Goal: Use online tool/utility: Utilize a website feature to perform a specific function

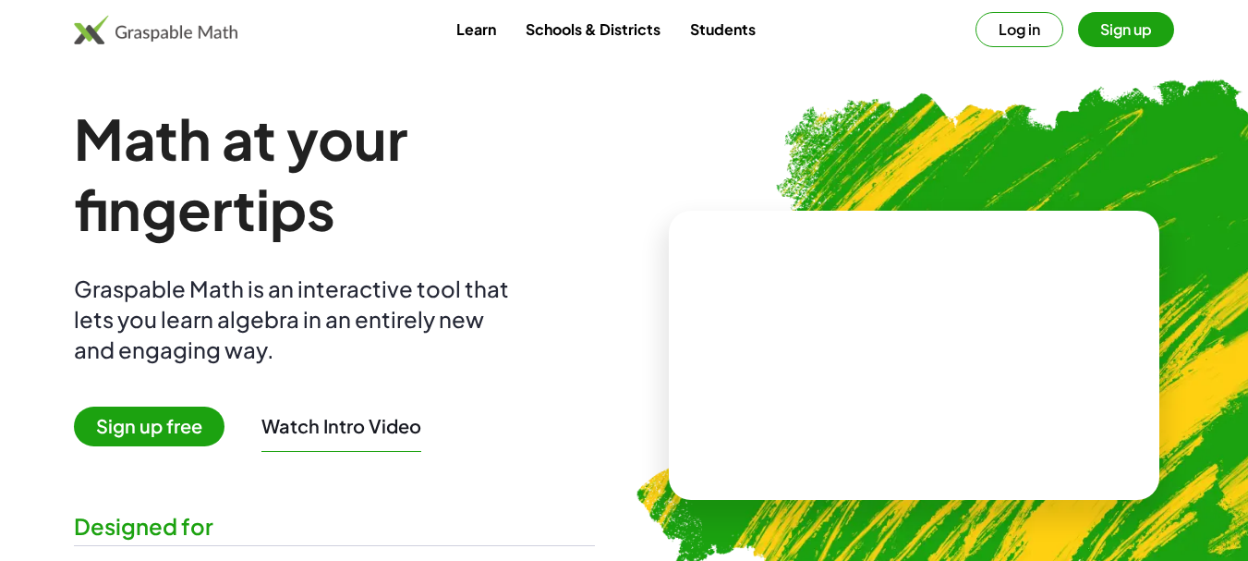
click at [639, 166] on img at bounding box center [1007, 347] width 812 height 684
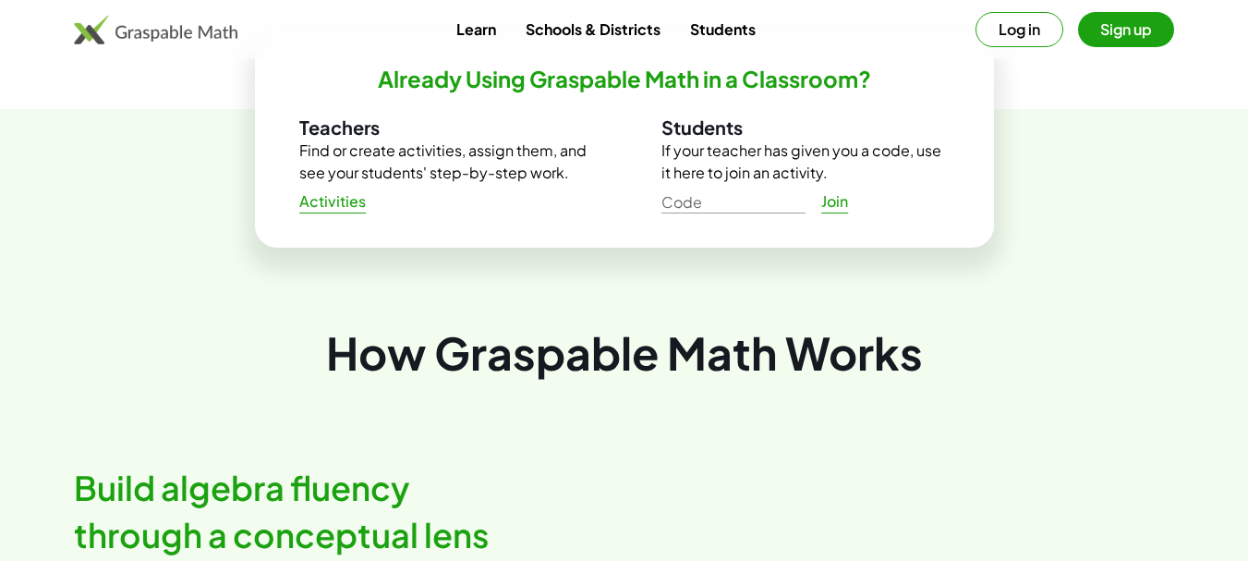
scroll to position [647, 0]
click at [353, 208] on span "Activities" at bounding box center [332, 200] width 67 height 19
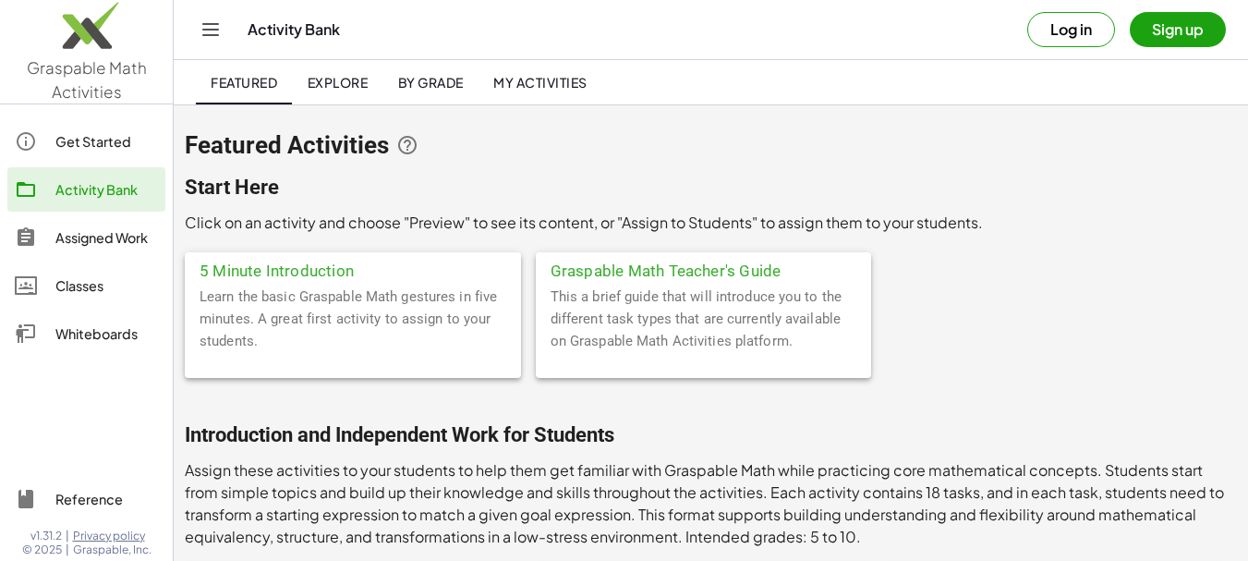
click at [103, 338] on div "Whiteboards" at bounding box center [106, 333] width 103 height 22
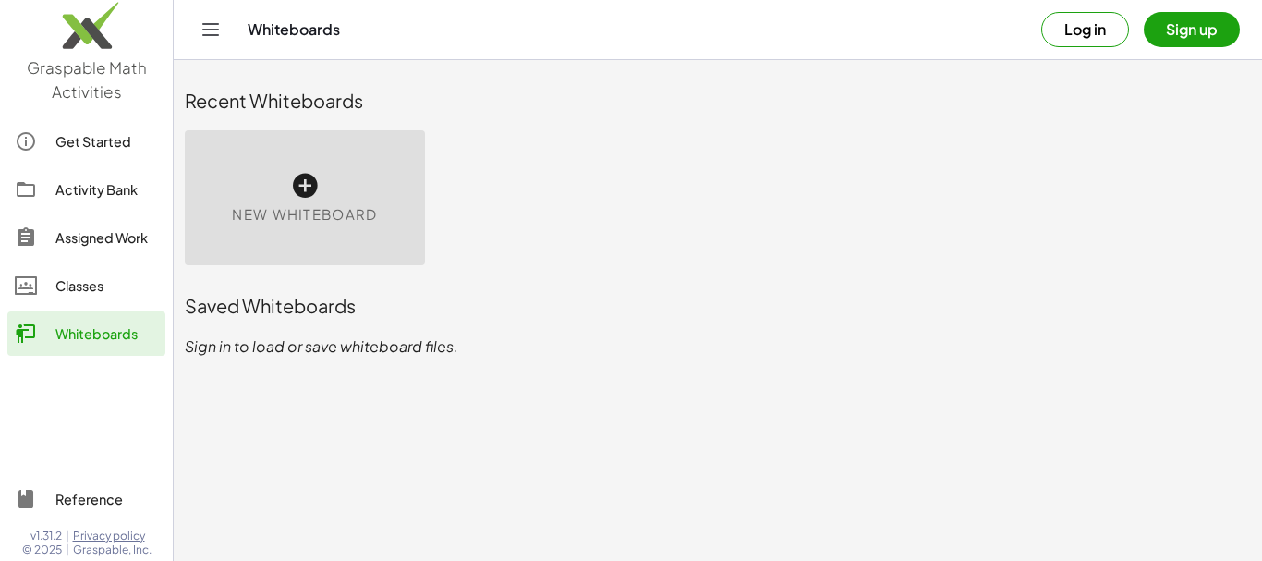
click at [297, 190] on icon at bounding box center [305, 186] width 30 height 30
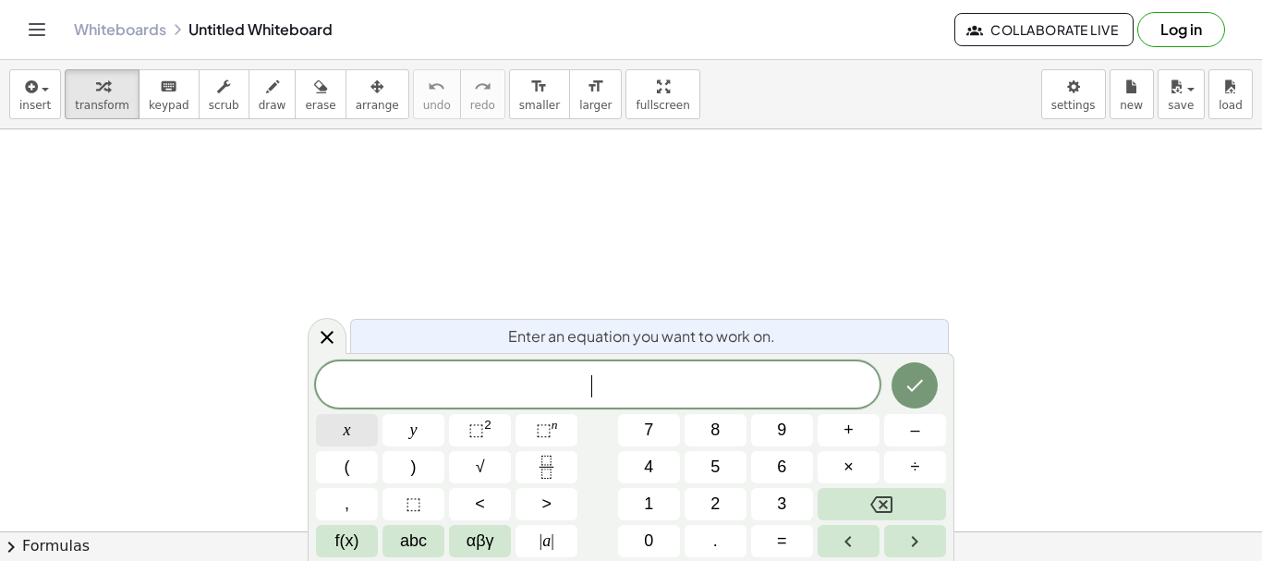
click at [344, 434] on span "x" at bounding box center [347, 430] width 7 height 25
click at [845, 424] on span "+" at bounding box center [848, 430] width 10 height 25
click at [773, 435] on button "9" at bounding box center [782, 430] width 62 height 32
click at [777, 536] on span "=" at bounding box center [782, 540] width 10 height 25
click at [650, 462] on span "4" at bounding box center [648, 466] width 9 height 25
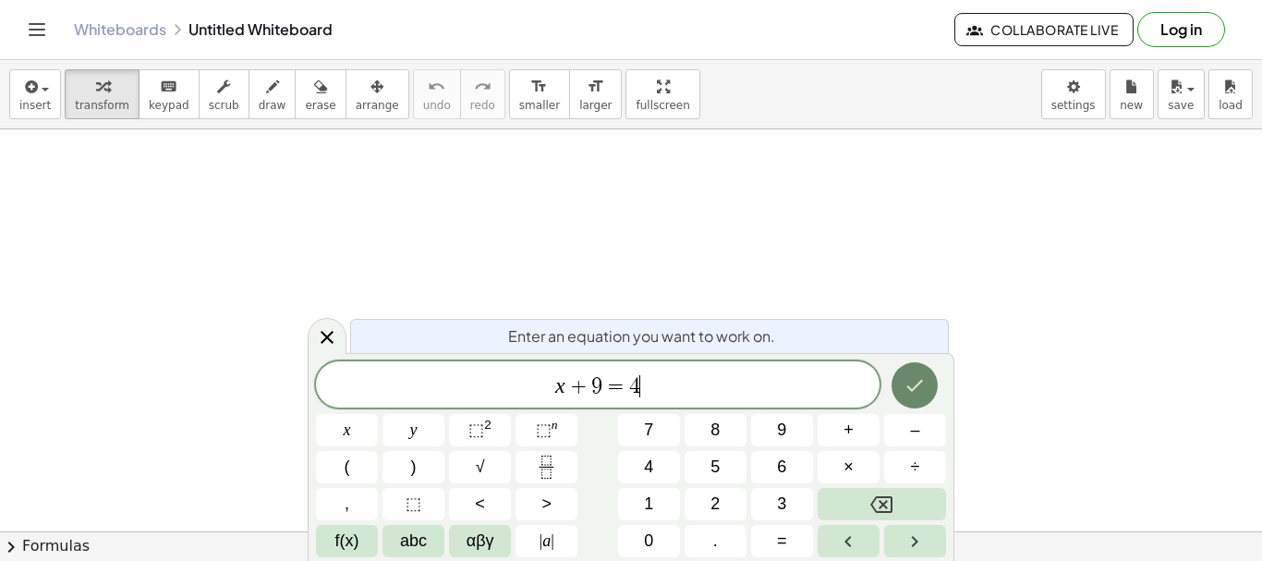
click at [907, 389] on icon "Done" at bounding box center [914, 385] width 22 height 22
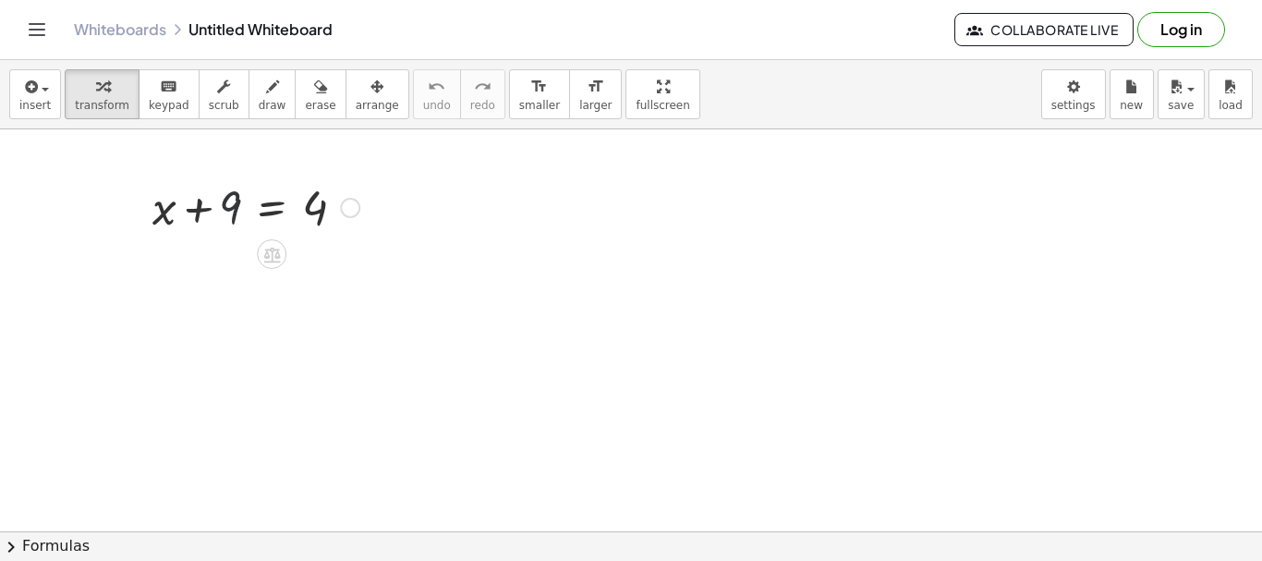
click at [230, 211] on div at bounding box center [255, 206] width 225 height 63
click at [151, 206] on div at bounding box center [139, 206] width 28 height 72
click at [153, 197] on div at bounding box center [255, 206] width 225 height 63
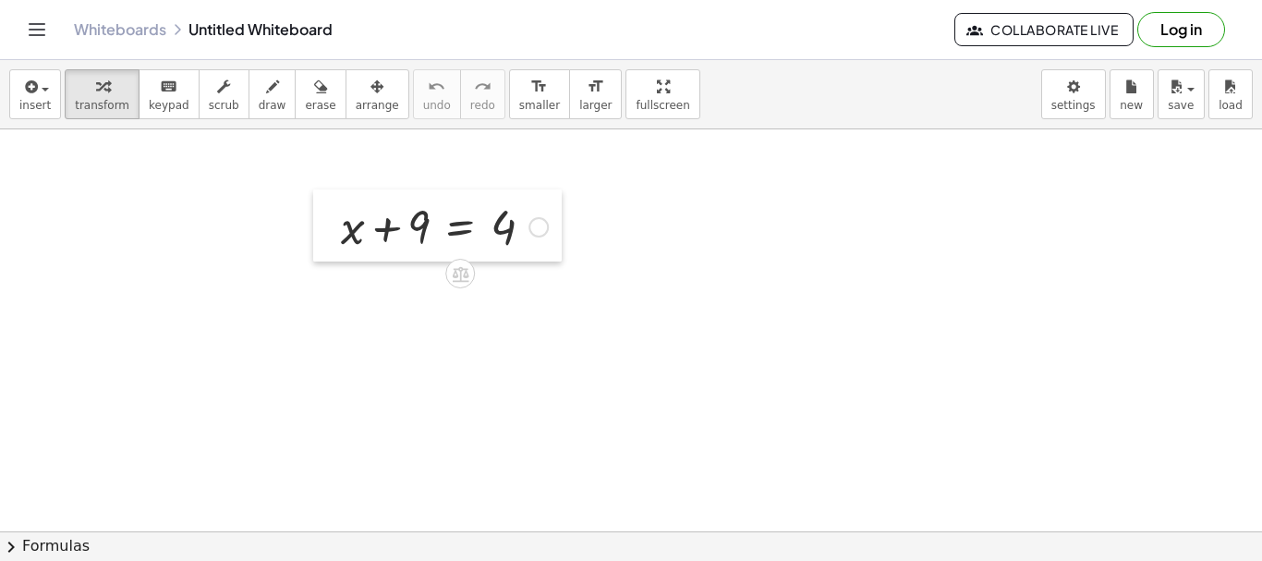
drag, startPoint x: 149, startPoint y: 199, endPoint x: 338, endPoint y: 218, distance: 190.3
click at [338, 218] on div at bounding box center [327, 225] width 28 height 72
click at [404, 269] on div at bounding box center [631, 531] width 1262 height 804
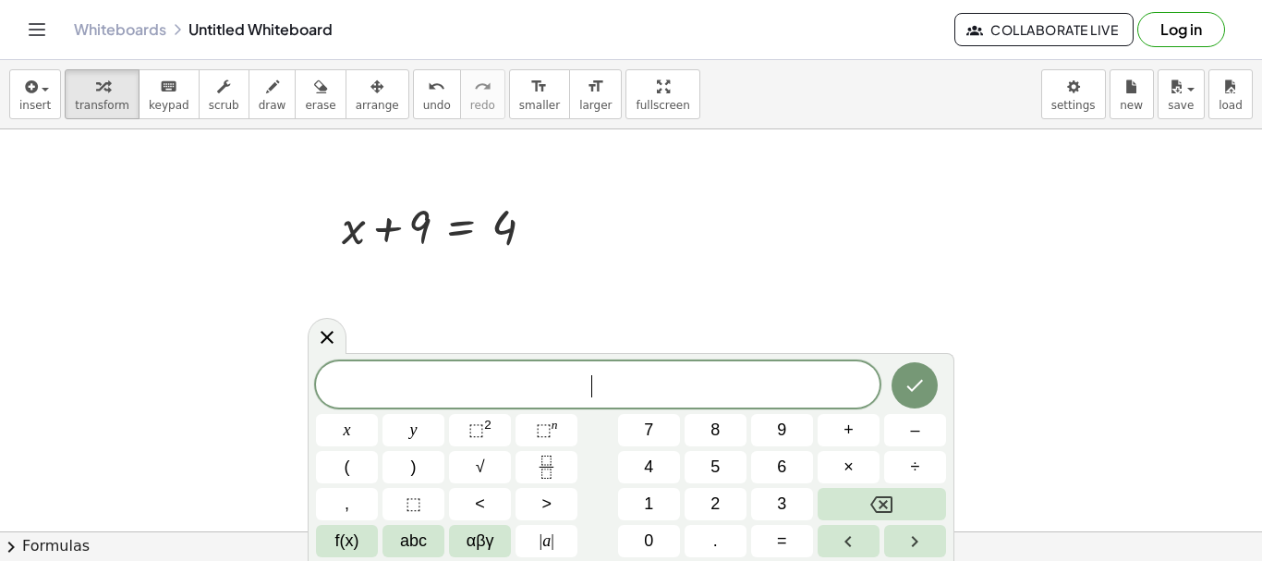
click at [420, 291] on div at bounding box center [631, 531] width 1262 height 804
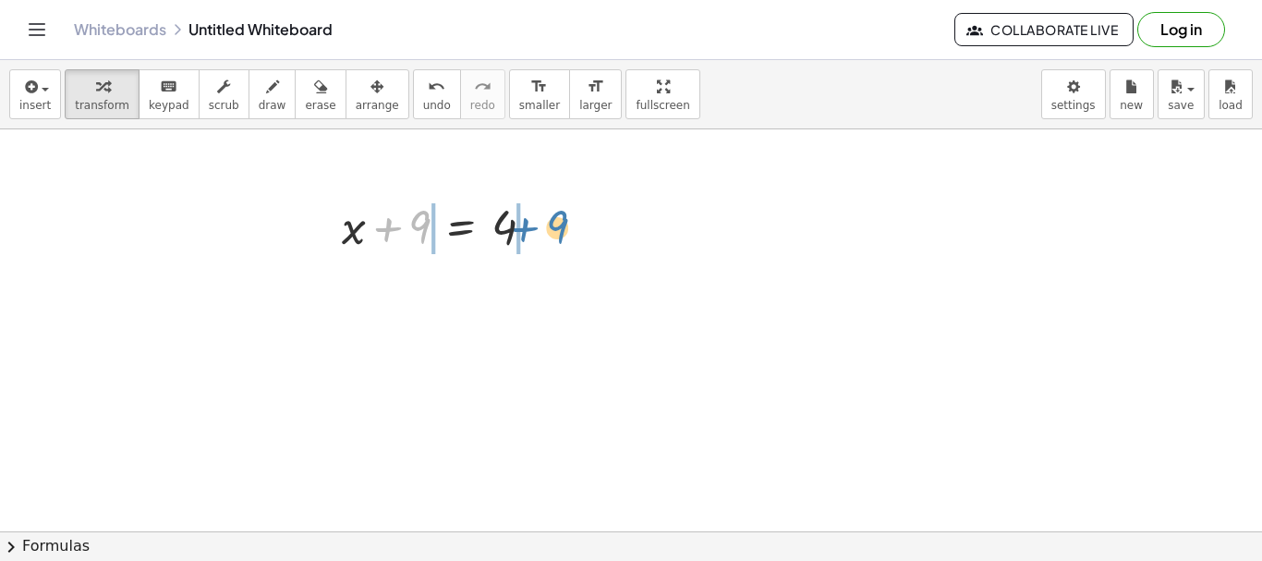
drag, startPoint x: 428, startPoint y: 224, endPoint x: 564, endPoint y: 224, distance: 136.7
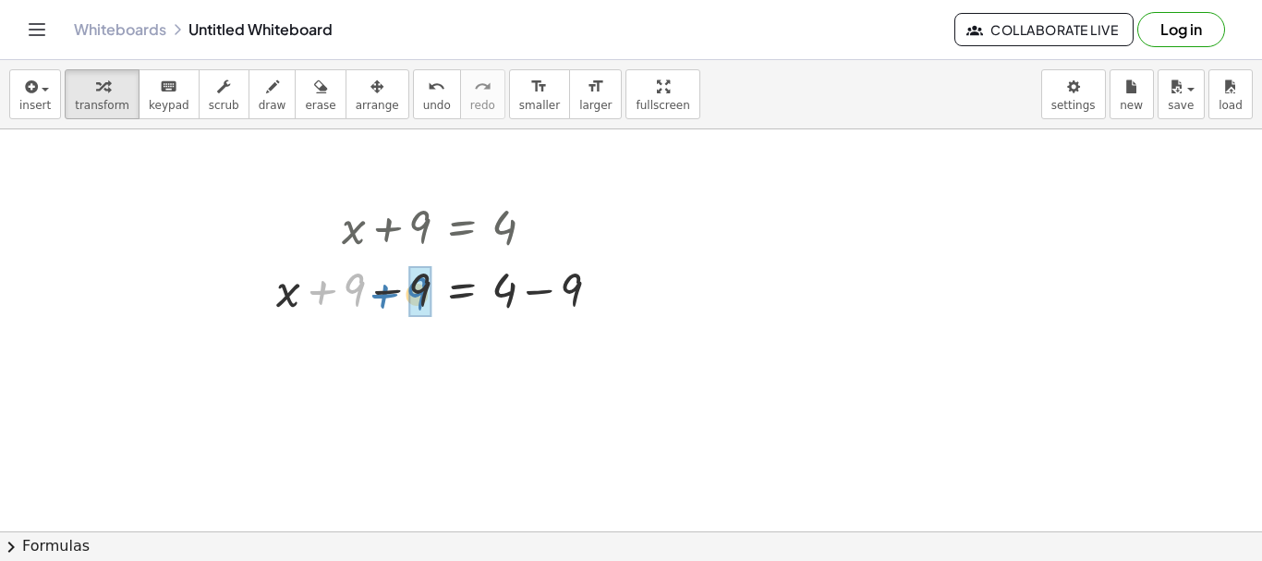
drag, startPoint x: 356, startPoint y: 297, endPoint x: 422, endPoint y: 297, distance: 66.5
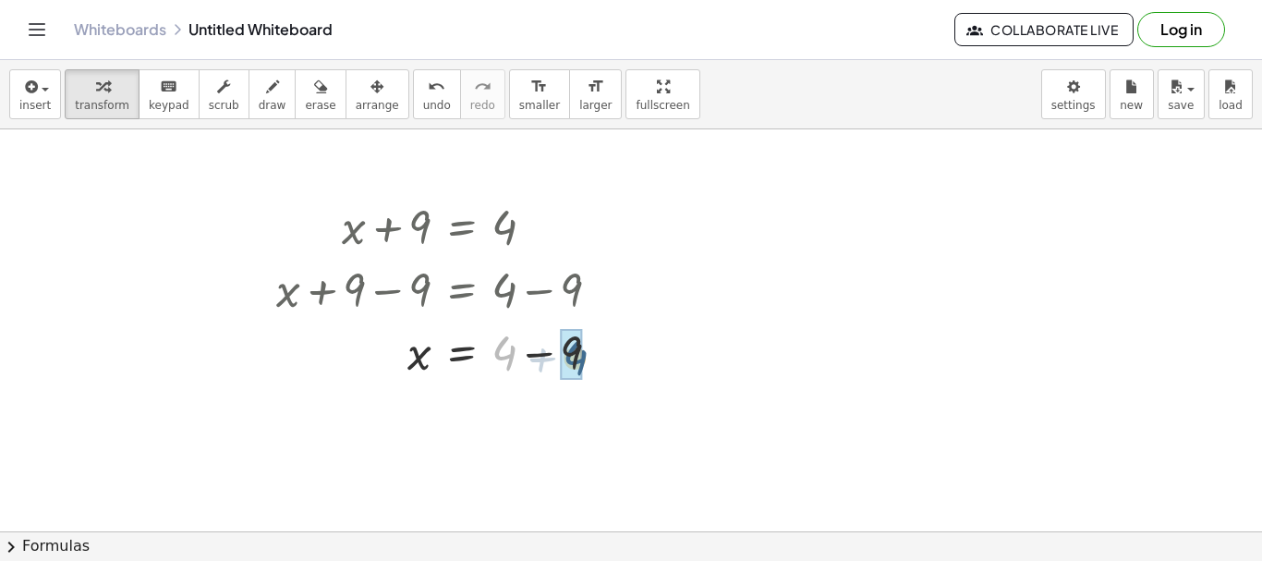
drag, startPoint x: 504, startPoint y: 359, endPoint x: 578, endPoint y: 364, distance: 74.0
click at [211, 272] on div at bounding box center [631, 531] width 1262 height 804
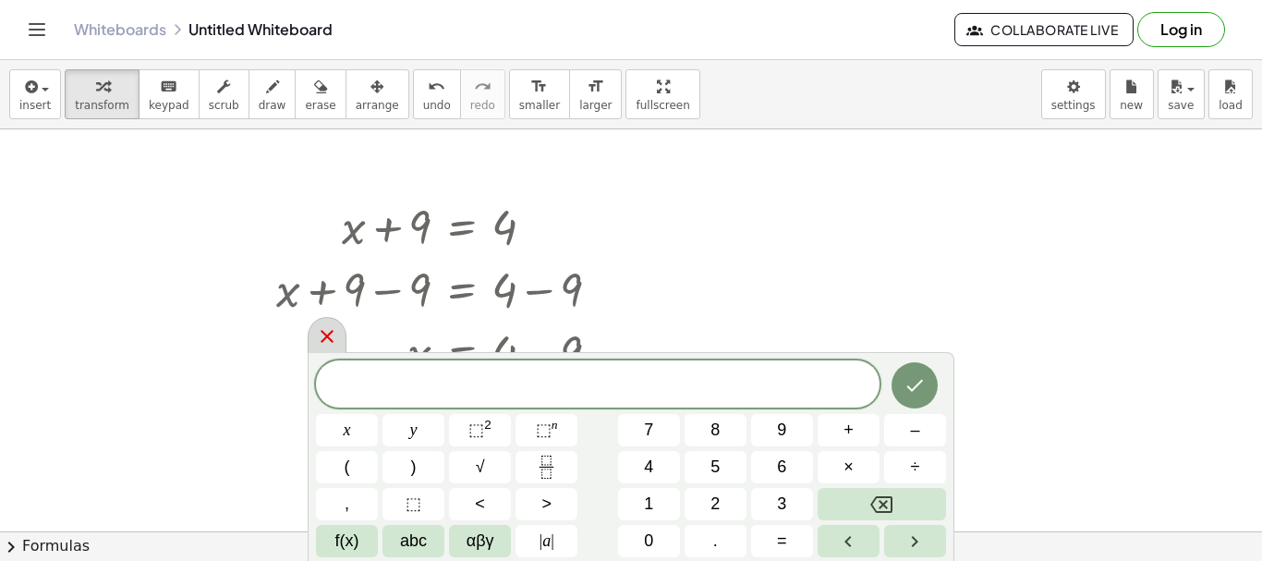
click at [324, 329] on icon at bounding box center [327, 336] width 22 height 22
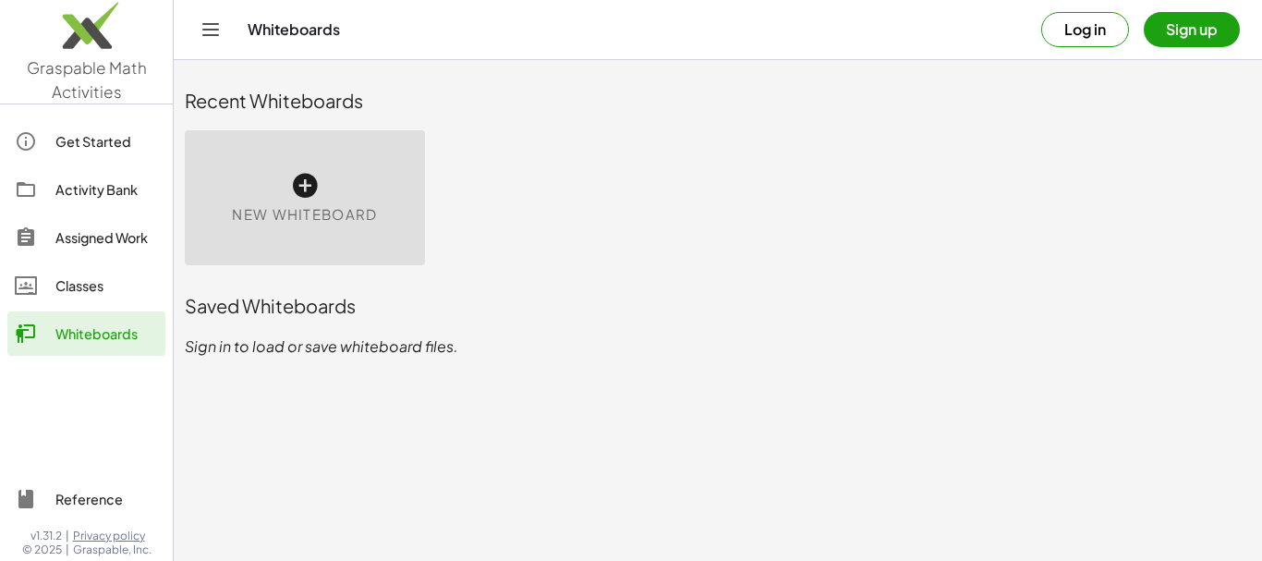
click at [299, 192] on icon at bounding box center [305, 186] width 30 height 30
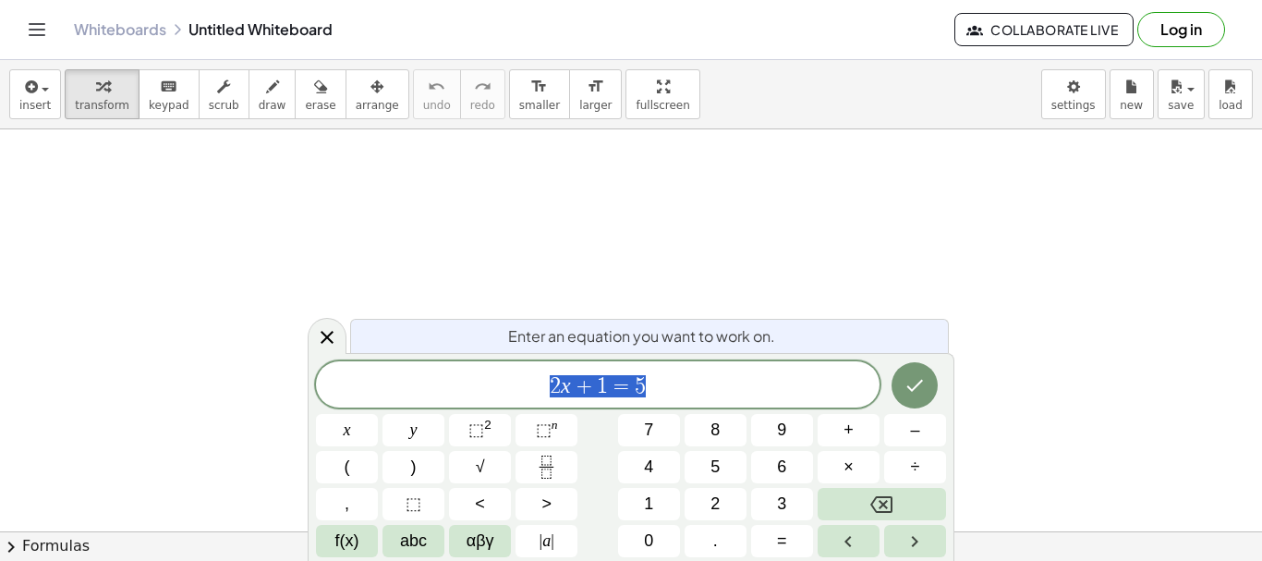
click at [291, 219] on div at bounding box center [631, 531] width 1262 height 804
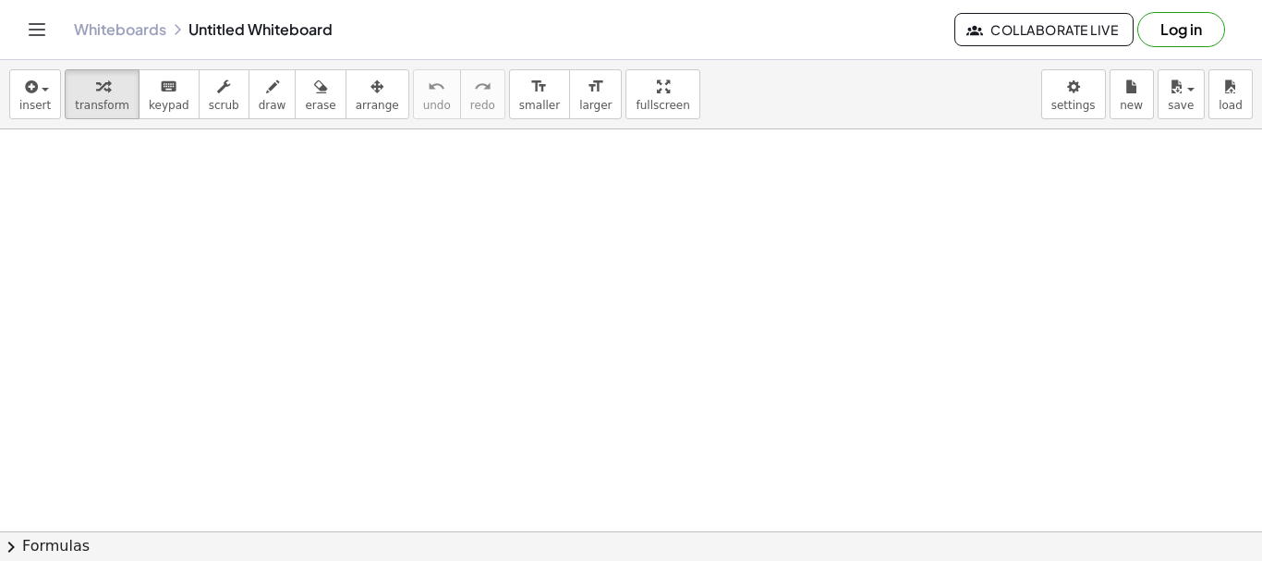
drag, startPoint x: 136, startPoint y: 4, endPoint x: 684, endPoint y: 217, distance: 588.7
click at [688, 218] on div at bounding box center [631, 531] width 1262 height 804
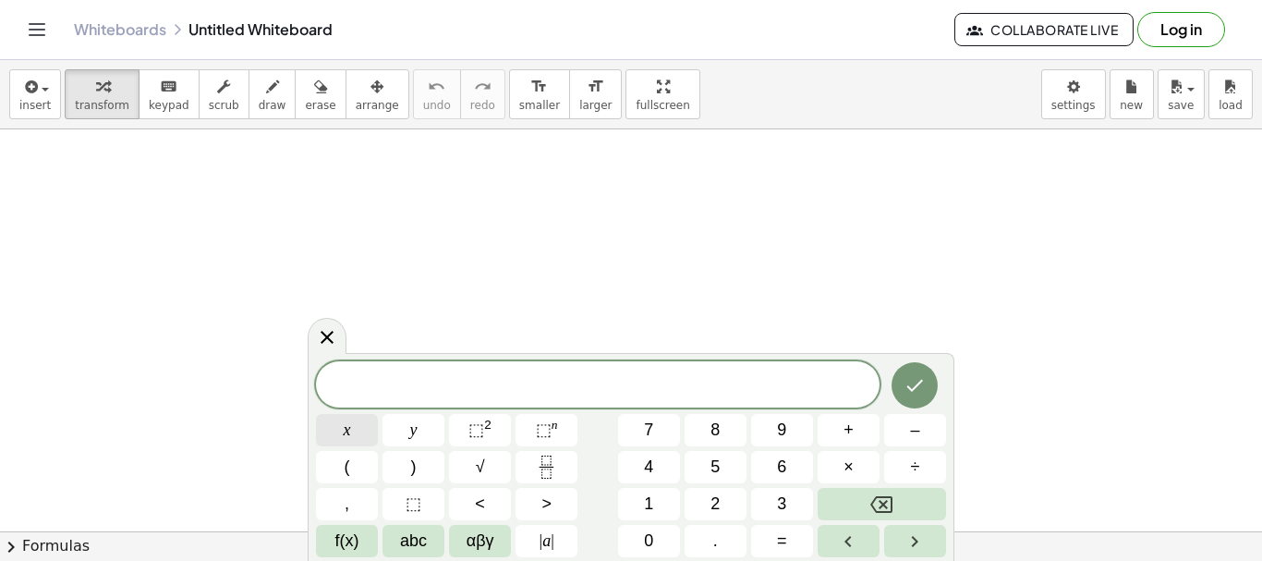
click at [336, 435] on button "x" at bounding box center [347, 430] width 62 height 32
click at [480, 427] on span "⬚" at bounding box center [476, 429] width 16 height 18
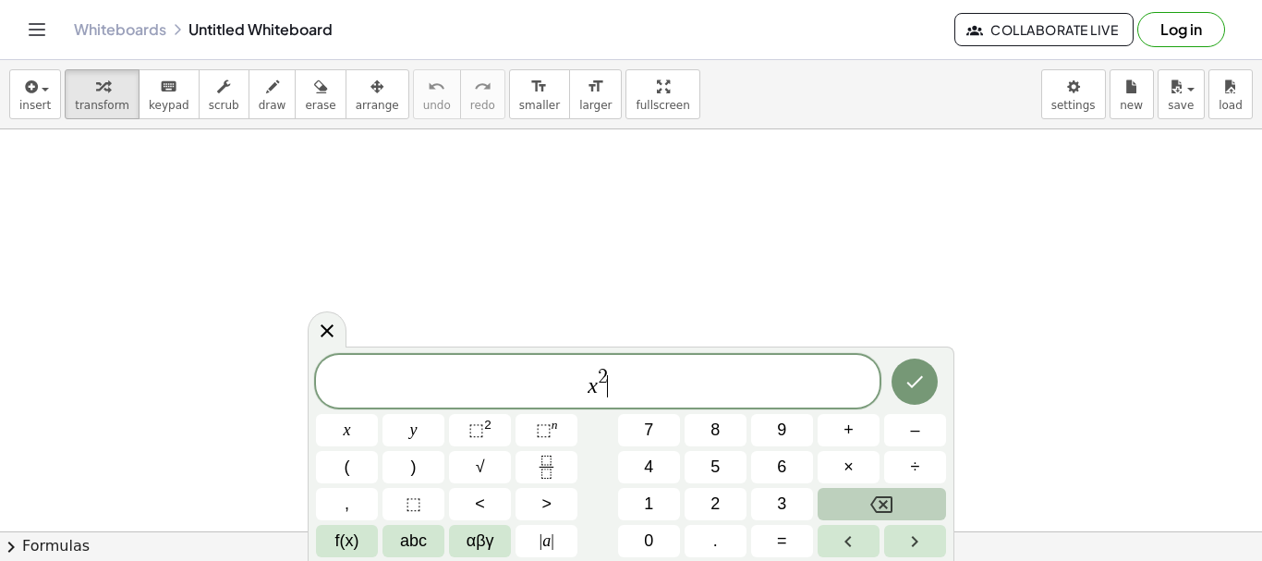
click at [877, 500] on icon "Backspace" at bounding box center [881, 504] width 22 height 22
click at [874, 498] on icon "Backspace" at bounding box center [881, 504] width 22 height 22
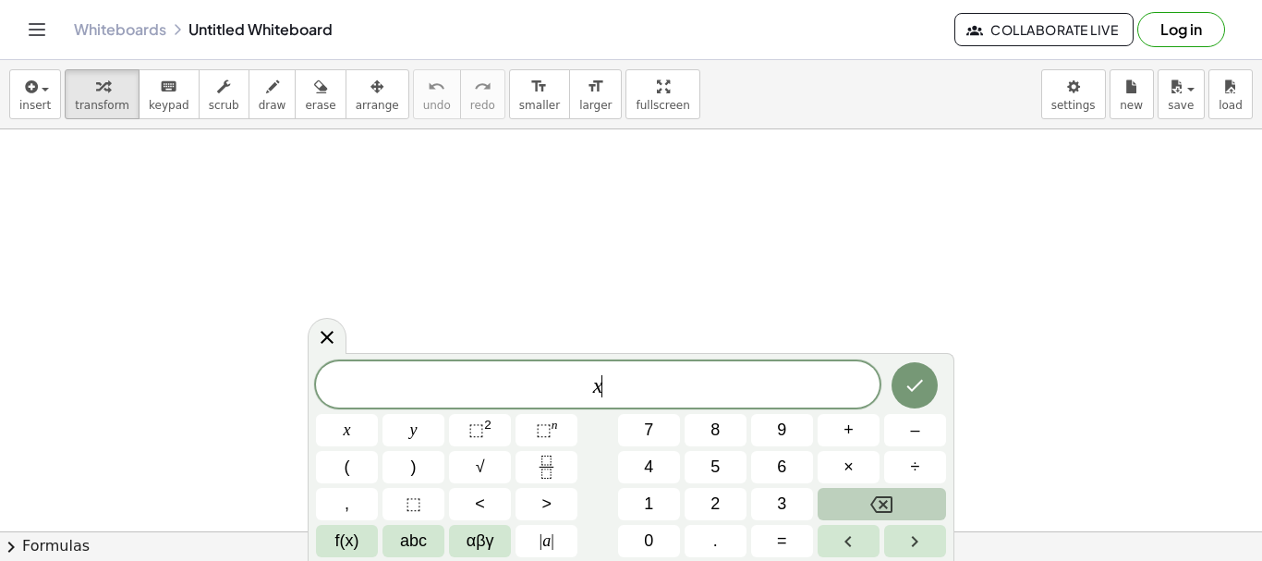
click at [890, 495] on icon "Backspace" at bounding box center [881, 504] width 22 height 22
click at [494, 438] on button "⬚ 2" at bounding box center [480, 430] width 62 height 32
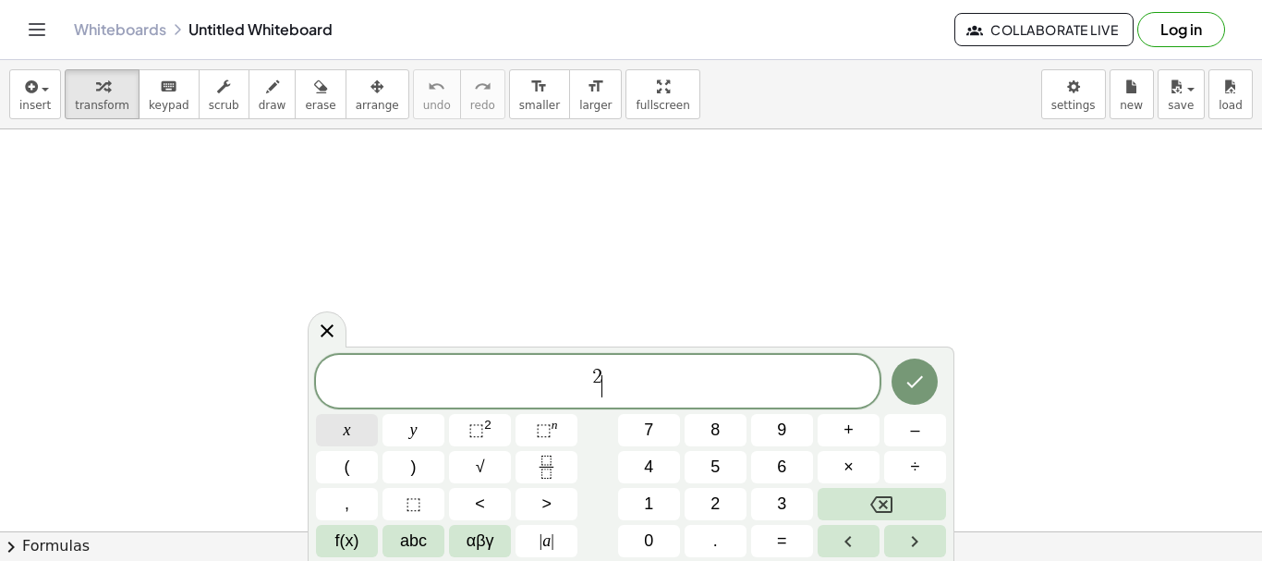
click at [354, 438] on button "x" at bounding box center [347, 430] width 62 height 32
click at [871, 493] on icon "Backspace" at bounding box center [881, 504] width 22 height 22
click at [871, 495] on icon "Backspace" at bounding box center [881, 504] width 22 height 22
click at [871, 496] on icon "Backspace" at bounding box center [881, 504] width 22 height 22
click at [345, 434] on span "x" at bounding box center [347, 430] width 7 height 25
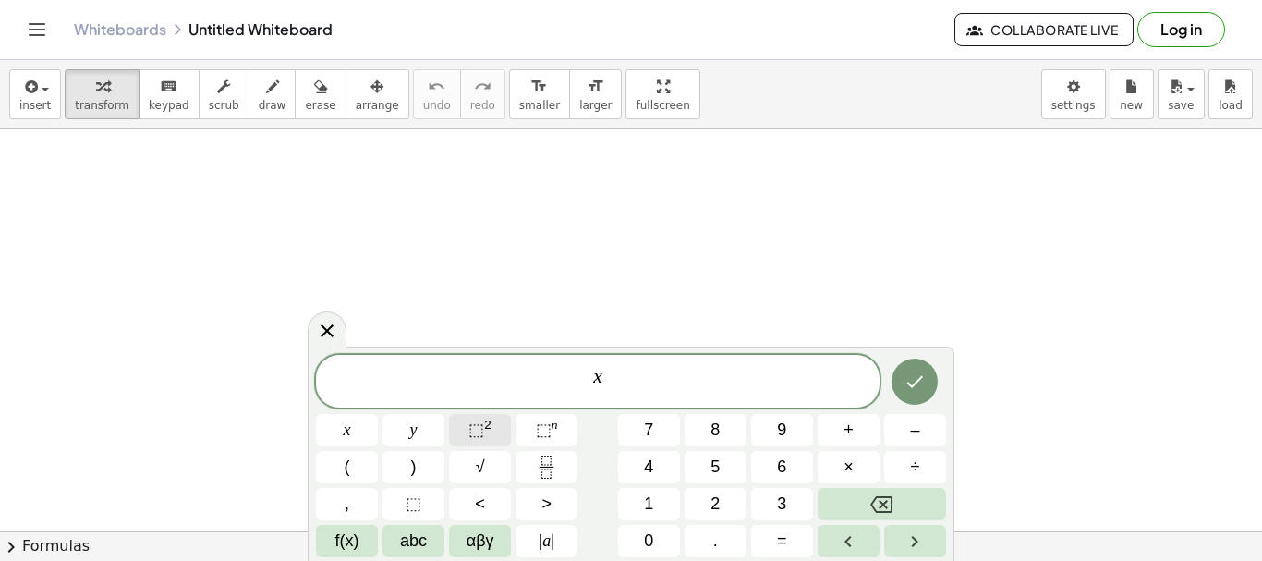
click at [478, 428] on span "⬚" at bounding box center [476, 429] width 16 height 18
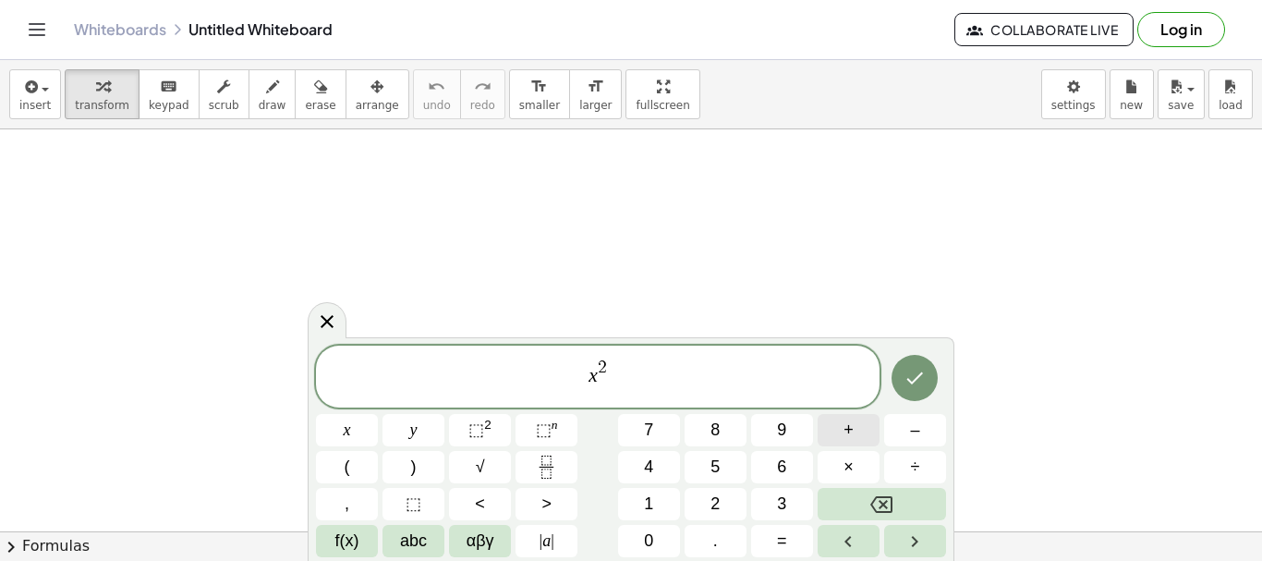
click at [846, 435] on span "+" at bounding box center [848, 430] width 10 height 25
click at [721, 509] on button "2" at bounding box center [715, 504] width 62 height 32
click at [342, 430] on button "x" at bounding box center [347, 430] width 62 height 32
click at [854, 430] on button "+" at bounding box center [848, 430] width 62 height 32
click at [645, 502] on span "1" at bounding box center [648, 503] width 9 height 25
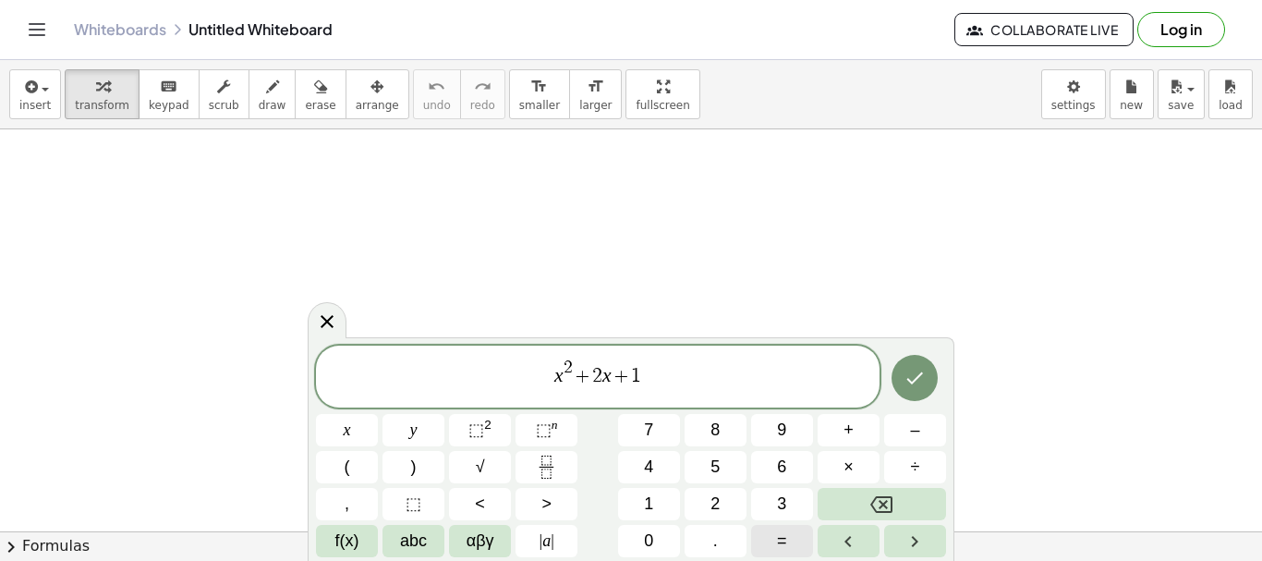
click at [786, 542] on button "=" at bounding box center [782, 541] width 62 height 32
click at [655, 542] on button "0" at bounding box center [649, 541] width 62 height 32
click at [919, 387] on icon "Done" at bounding box center [914, 378] width 22 height 22
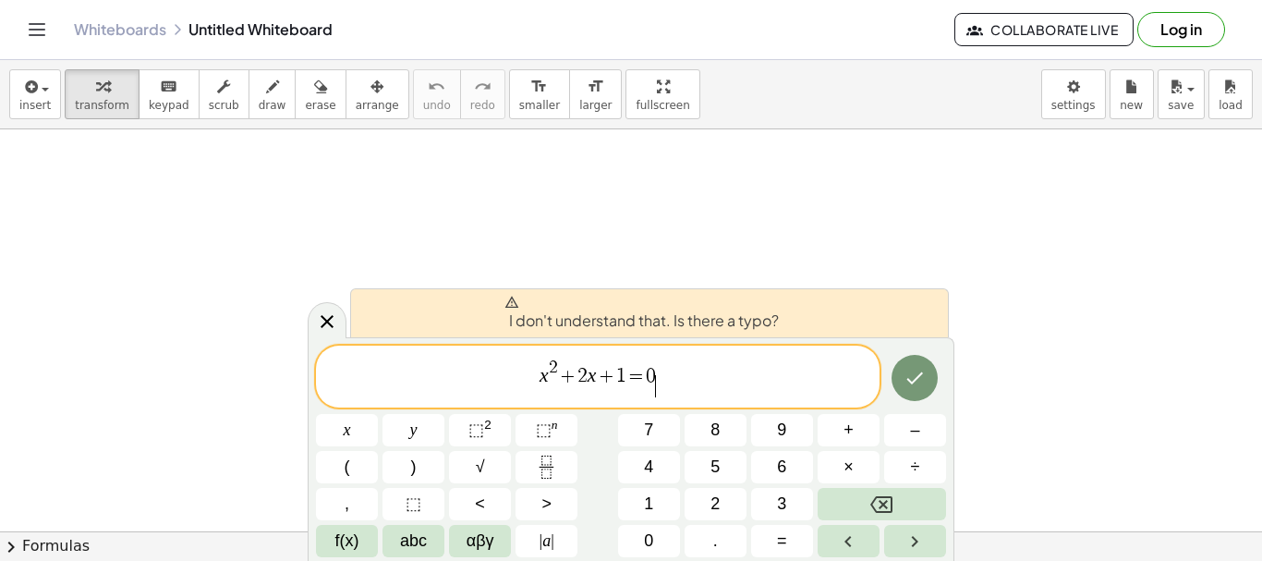
click at [783, 403] on div "****** x 2 + 2 x + 1 = 0 ​" at bounding box center [597, 376] width 563 height 62
click at [684, 384] on span "x 2 + 2 x + 1 = 0 ​" at bounding box center [597, 378] width 563 height 42
click at [659, 371] on span "x 2 + 2 x + 1 = 0 ​" at bounding box center [597, 378] width 563 height 42
click at [903, 372] on button "Done" at bounding box center [914, 378] width 46 height 46
click at [903, 373] on icon "Done" at bounding box center [914, 378] width 22 height 22
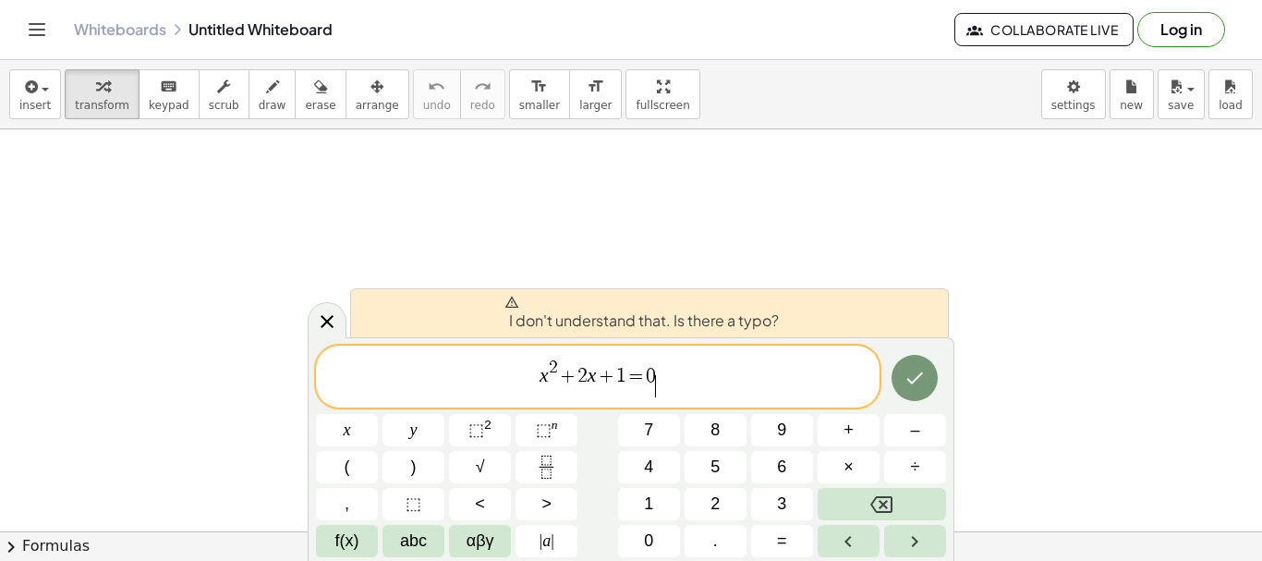
click at [672, 373] on span "x 2 + 2 x + 1 = 0 ​" at bounding box center [597, 378] width 563 height 42
click at [655, 373] on span "x 2 + 2 x + 1 = 0 ​" at bounding box center [597, 372] width 116 height 29
click at [654, 372] on span "x 2 + 2 x + 1 = 0 ​" at bounding box center [597, 372] width 116 height 29
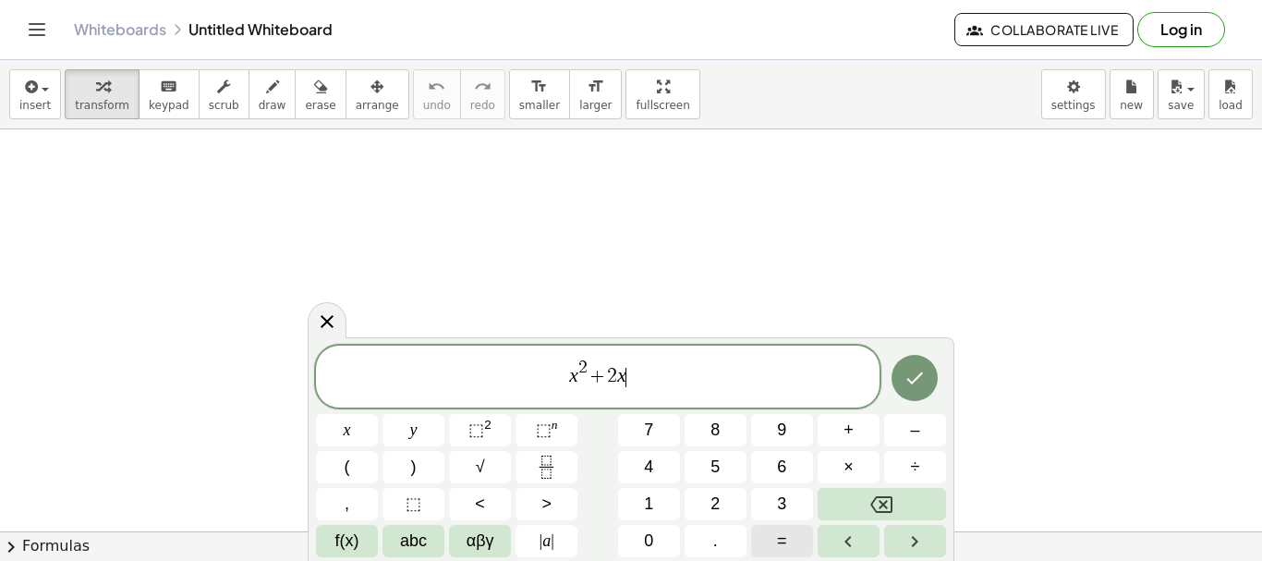
click at [767, 544] on button "=" at bounding box center [782, 541] width 62 height 32
click at [651, 529] on span "0" at bounding box center [648, 540] width 9 height 25
click at [921, 379] on icon "Done" at bounding box center [914, 378] width 22 height 22
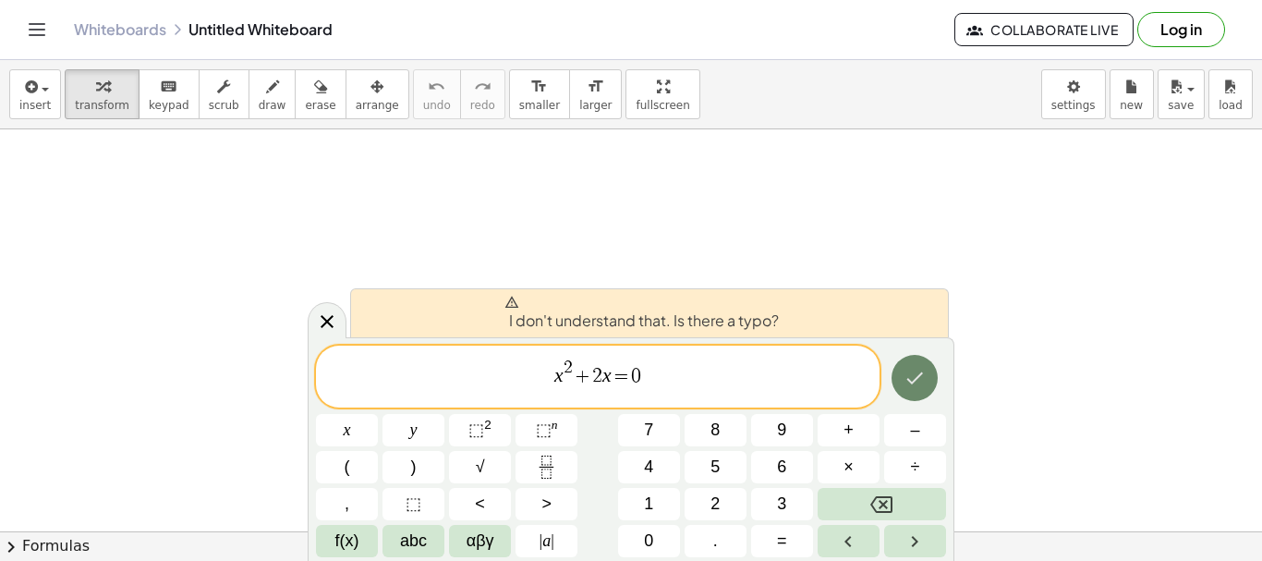
click at [812, 368] on div "****** x 2 + 2 x = 0 ​ x y ⬚ 2 ⬚ n 7 8 9 + – ( ) √ 4 5 6 × ÷ , ⬚ < > 1 2 3 f(x)…" at bounding box center [631, 451] width 630 height 212
click at [664, 363] on span "x 2 + 2 x = 0 ​" at bounding box center [597, 378] width 563 height 42
click at [620, 372] on span "=" at bounding box center [620, 378] width 19 height 20
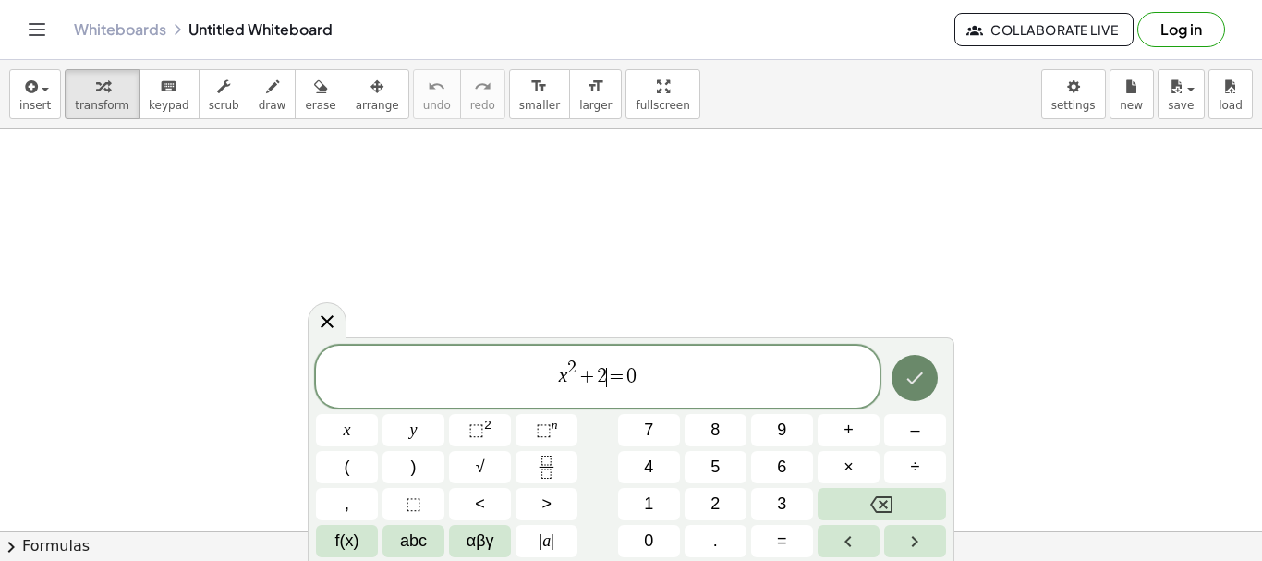
click at [937, 376] on button "Done" at bounding box center [914, 378] width 46 height 46
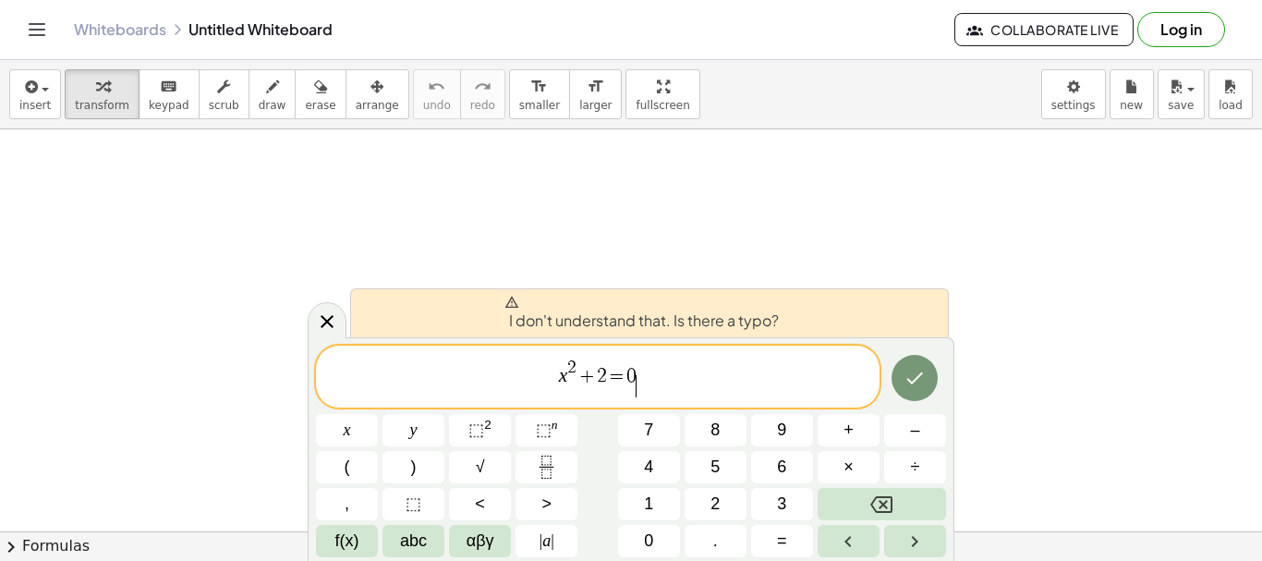
drag, startPoint x: 805, startPoint y: 345, endPoint x: 739, endPoint y: 355, distance: 66.2
click at [803, 345] on div "****** x 2 + 2 = 0 ​" at bounding box center [597, 376] width 563 height 62
click at [700, 374] on span "x 2 + 2 = 0 ​" at bounding box center [597, 378] width 563 height 42
click at [662, 375] on span "x 2 + 2 = 0 ​" at bounding box center [597, 378] width 563 height 42
click at [646, 375] on span "x 2 + 2 = 0 ​" at bounding box center [597, 378] width 563 height 42
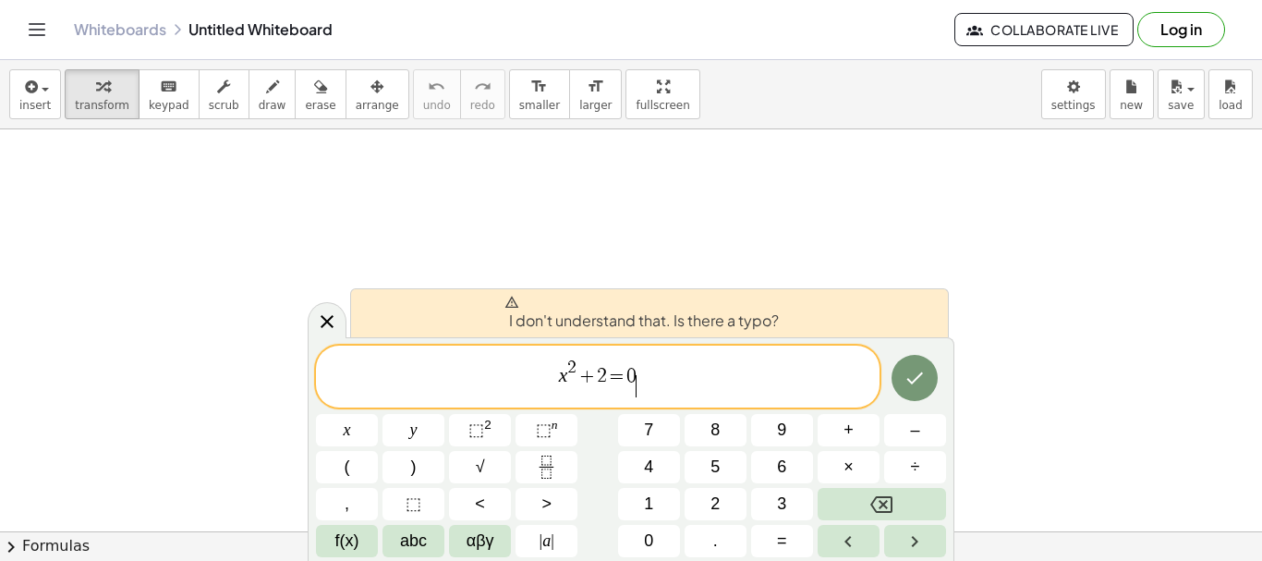
click at [637, 375] on span "x 2 + 2 = 0 ​" at bounding box center [597, 378] width 563 height 42
